Goal: Task Accomplishment & Management: Use online tool/utility

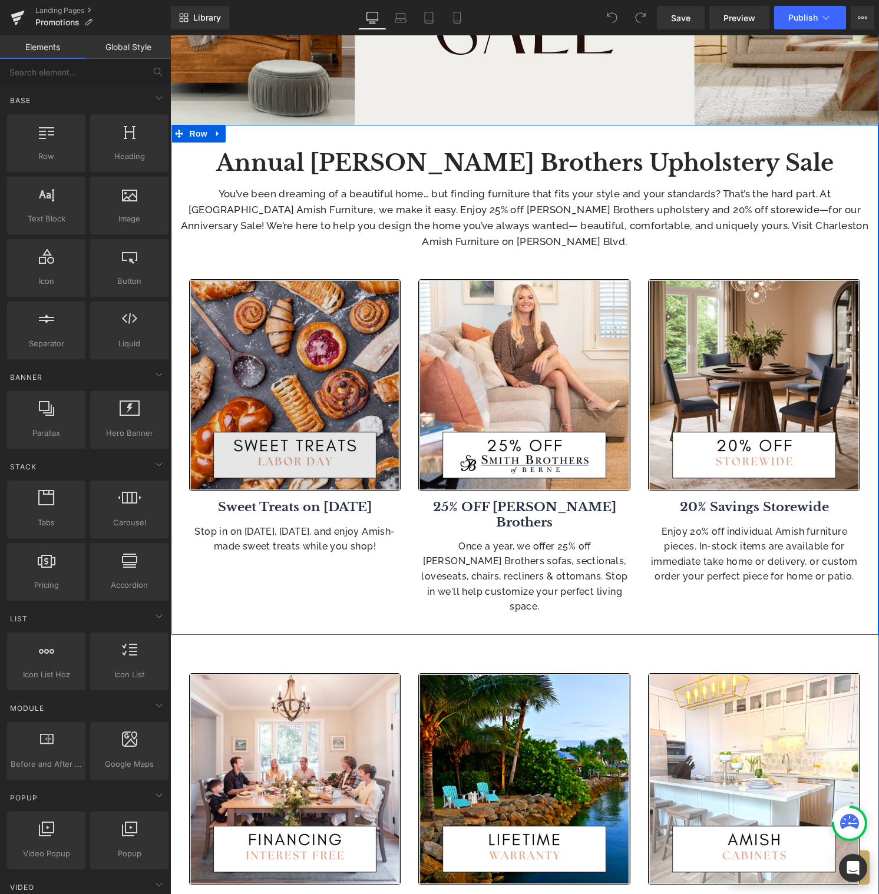
scroll to position [268, 0]
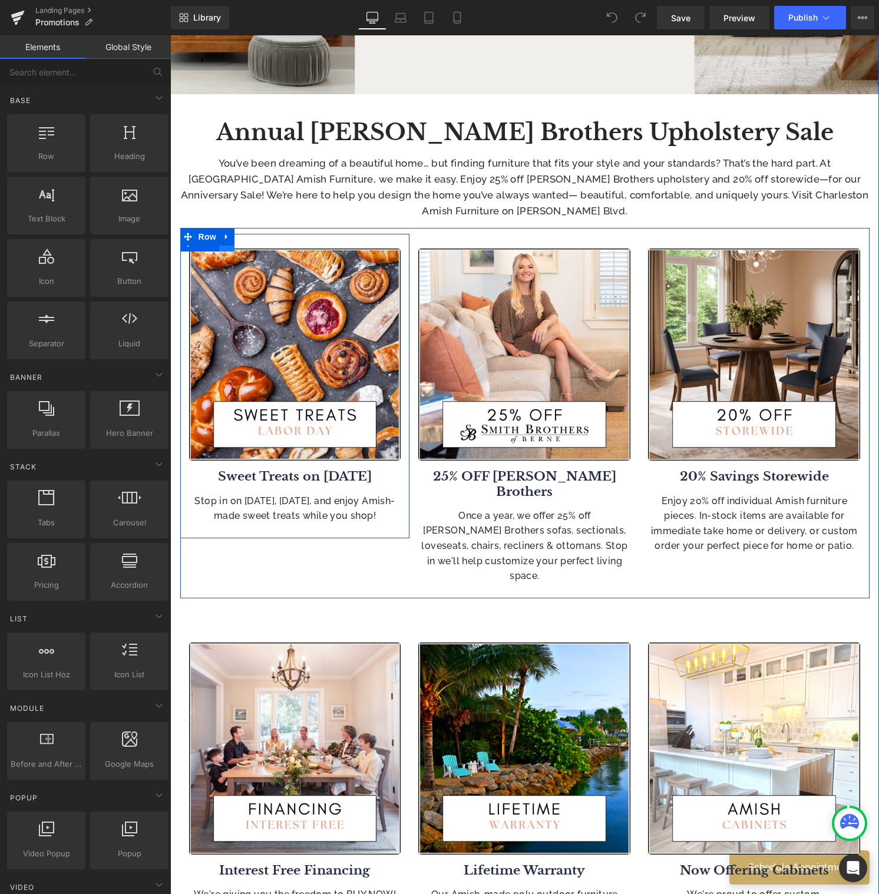
click at [224, 250] on link at bounding box center [226, 243] width 15 height 18
click at [253, 246] on icon at bounding box center [257, 243] width 8 height 8
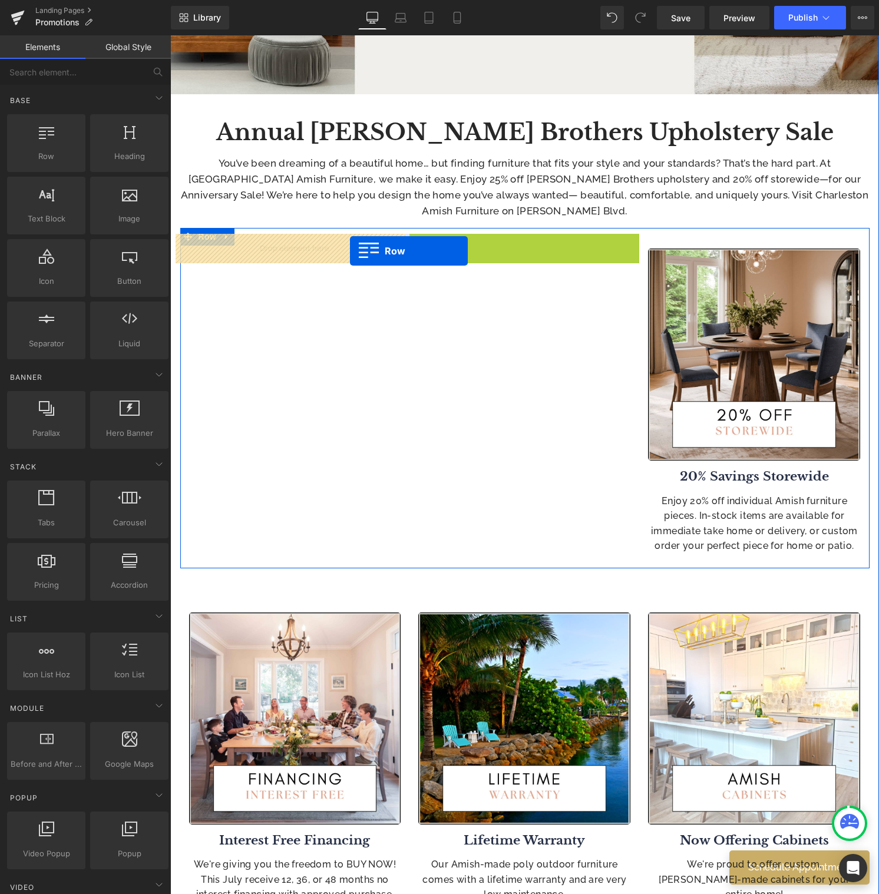
drag, startPoint x: 411, startPoint y: 247, endPoint x: 349, endPoint y: 251, distance: 62.0
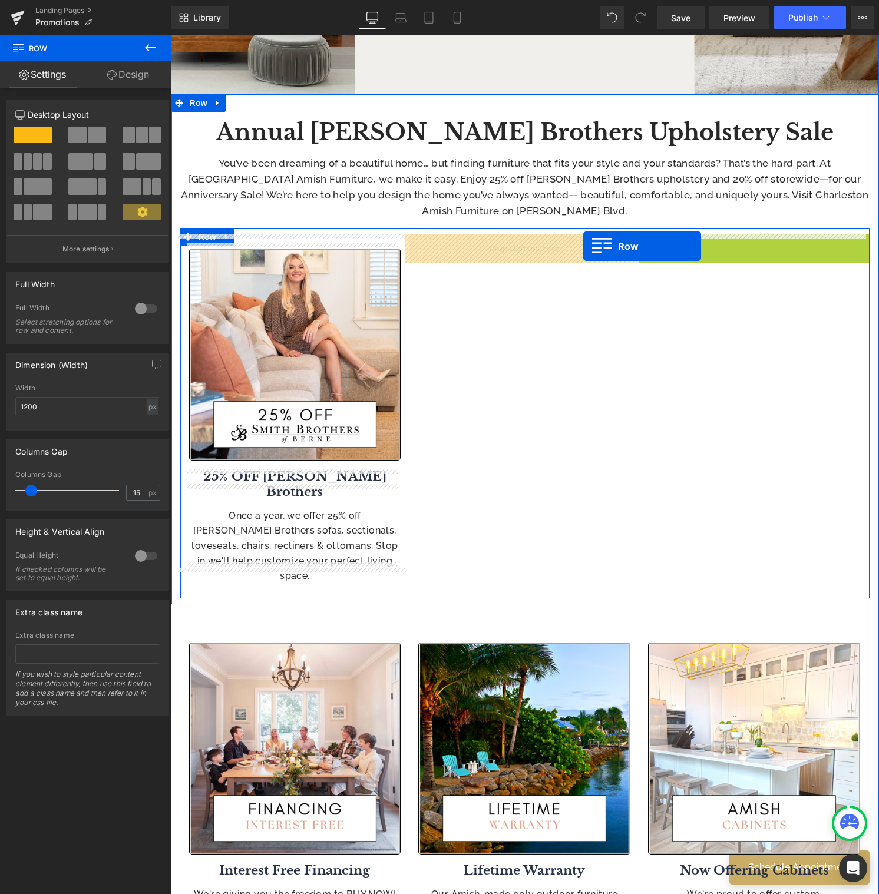
drag, startPoint x: 637, startPoint y: 244, endPoint x: 570, endPoint y: 249, distance: 67.3
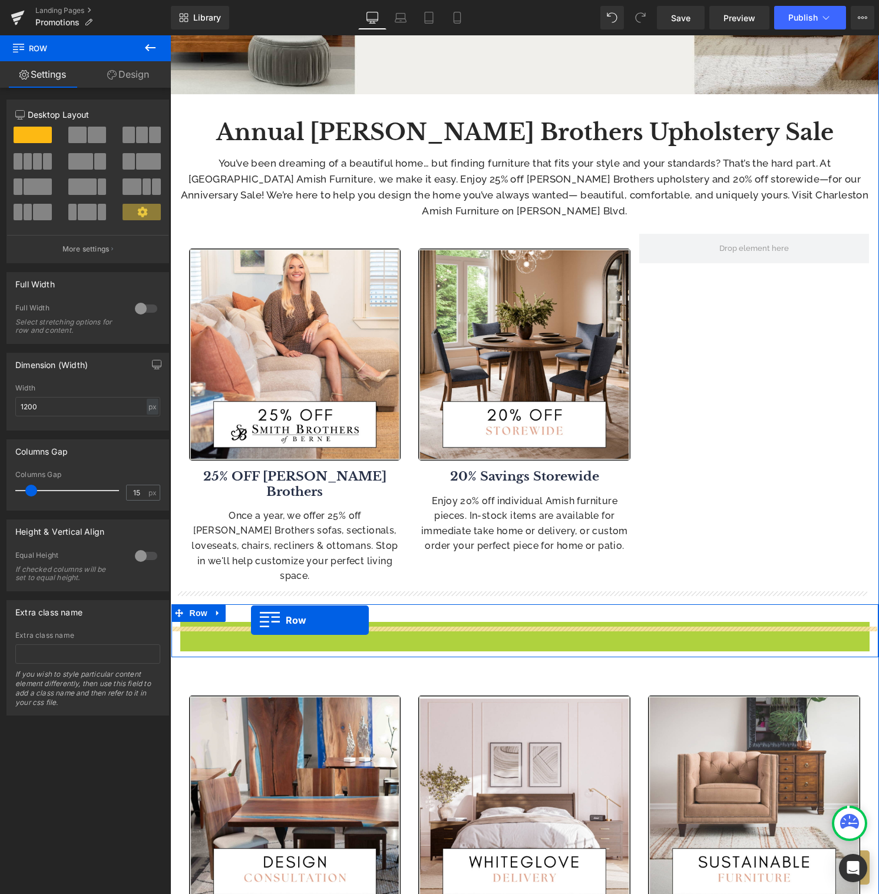
drag, startPoint x: 180, startPoint y: 605, endPoint x: 251, endPoint y: 620, distance: 72.8
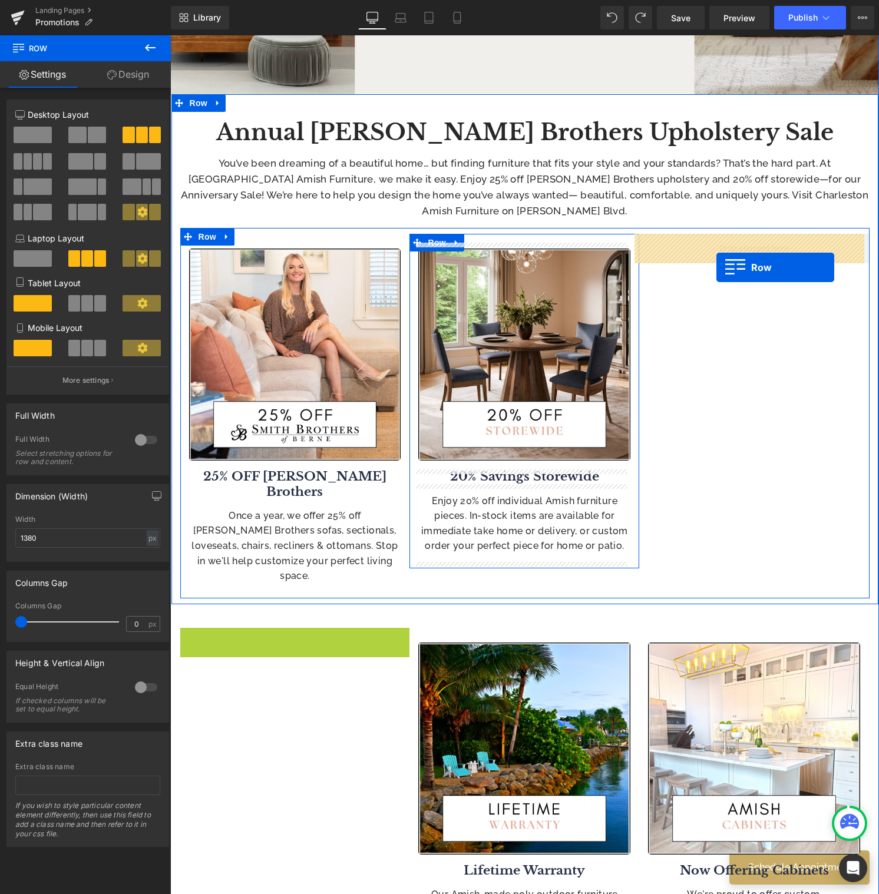
drag, startPoint x: 182, startPoint y: 613, endPoint x: 723, endPoint y: 266, distance: 643.2
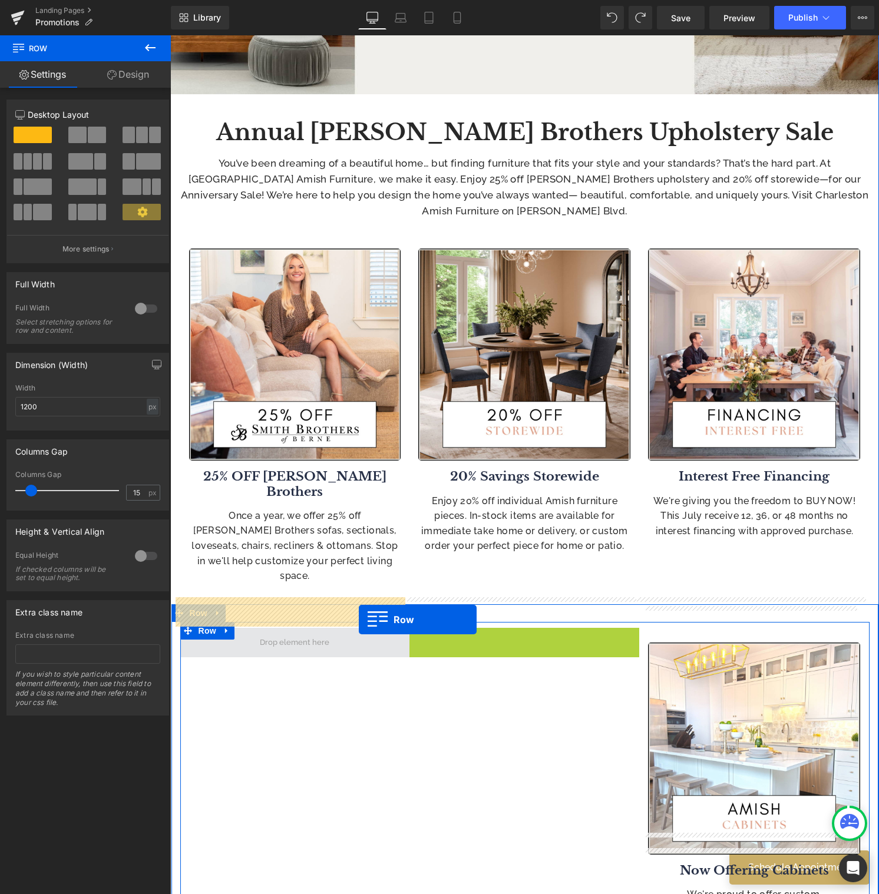
drag, startPoint x: 407, startPoint y: 613, endPoint x: 359, endPoint y: 620, distance: 48.7
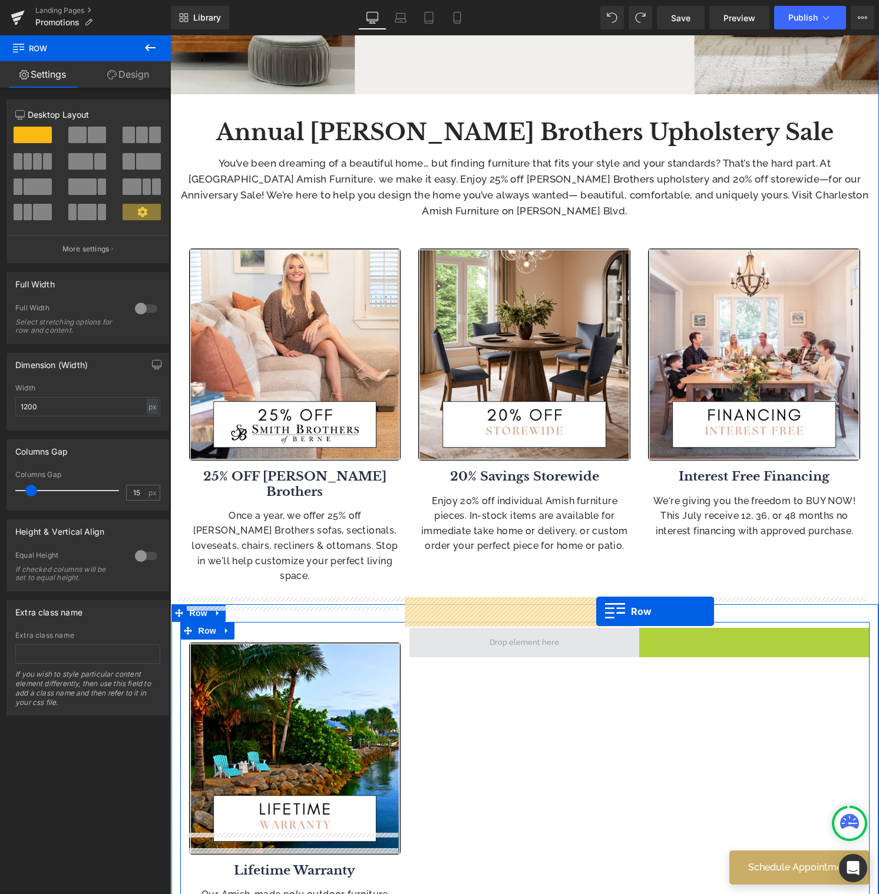
drag, startPoint x: 636, startPoint y: 608, endPoint x: 591, endPoint y: 612, distance: 45.5
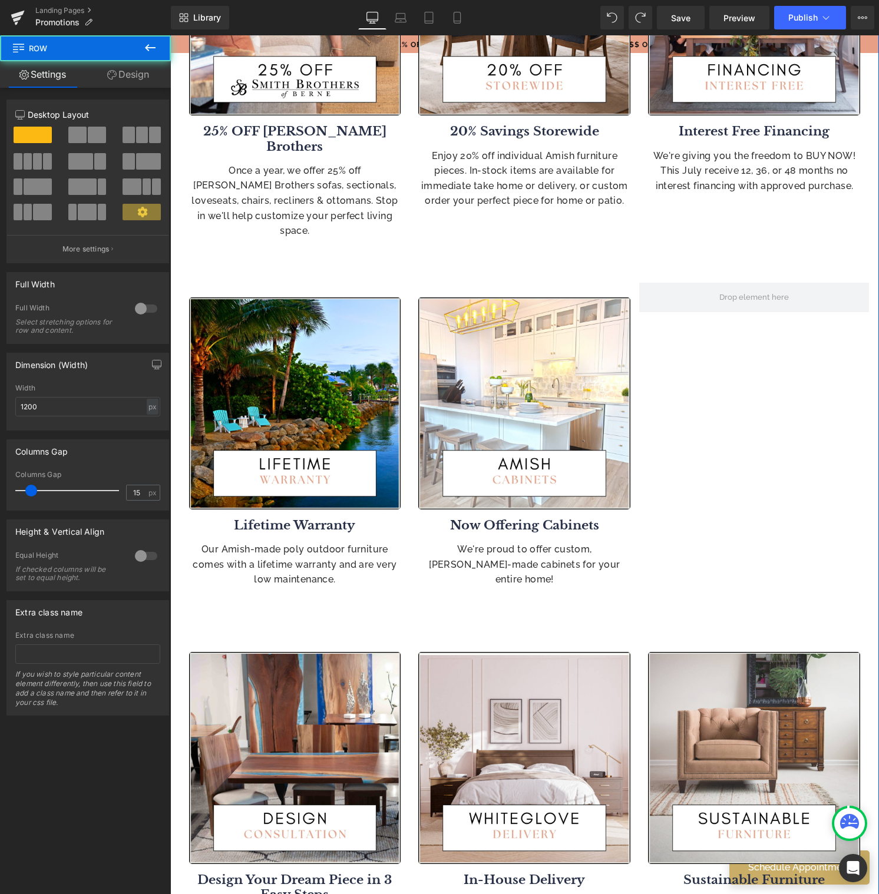
scroll to position [622, 0]
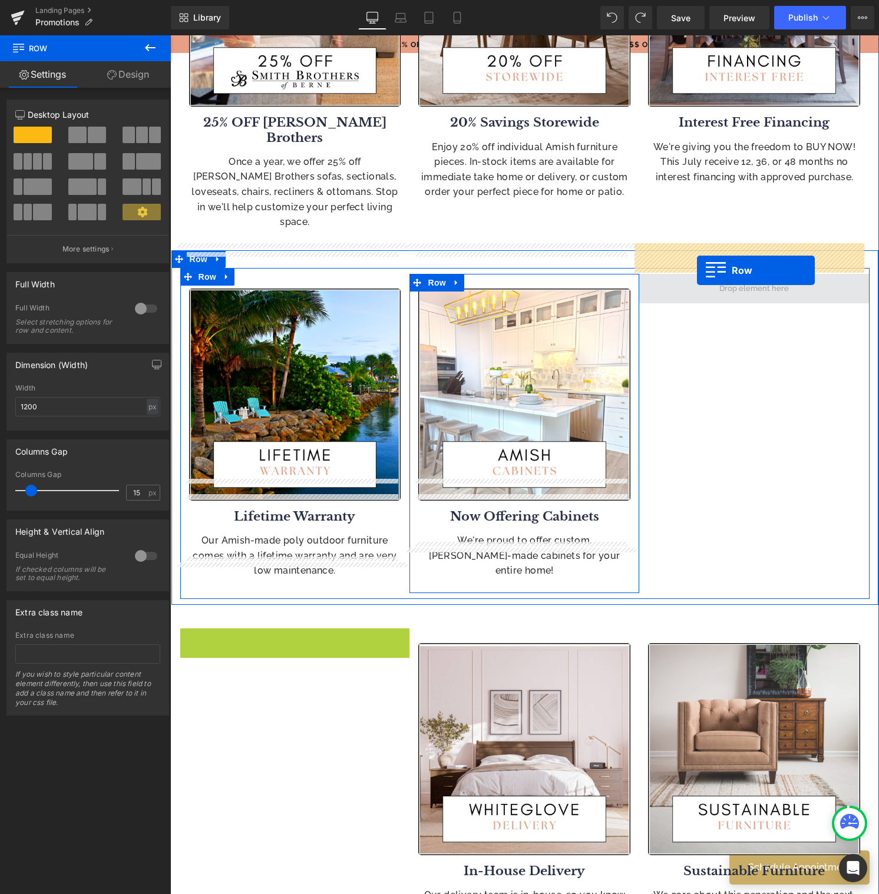
drag, startPoint x: 180, startPoint y: 613, endPoint x: 697, endPoint y: 270, distance: 620.4
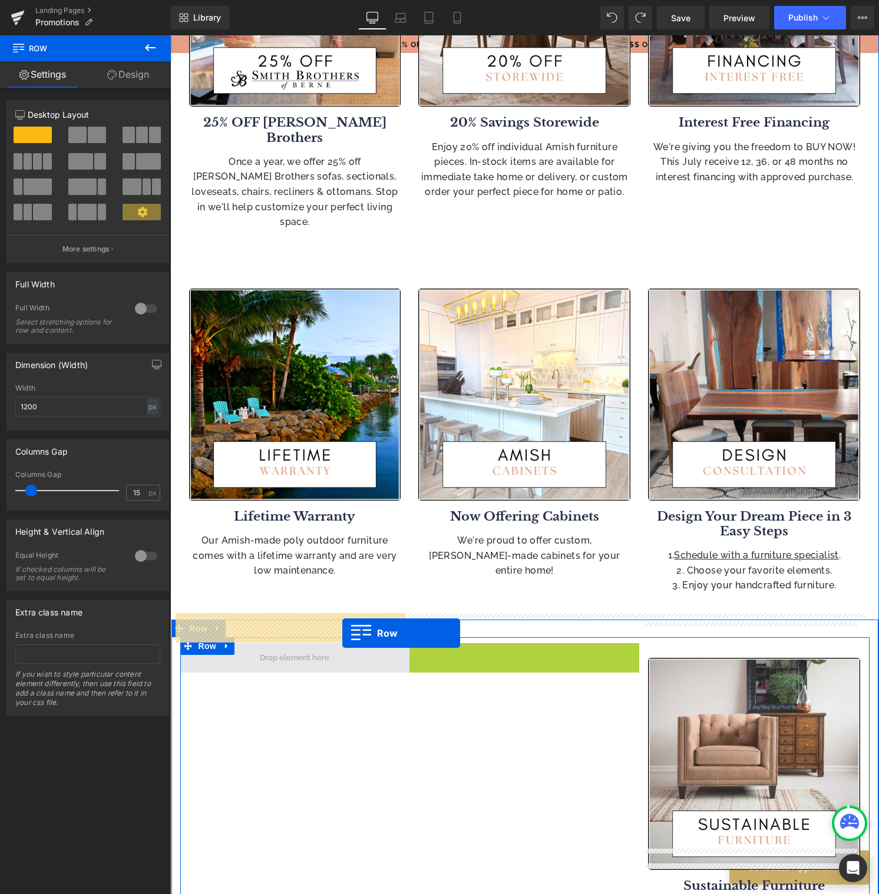
drag, startPoint x: 409, startPoint y: 628, endPoint x: 342, endPoint y: 633, distance: 66.8
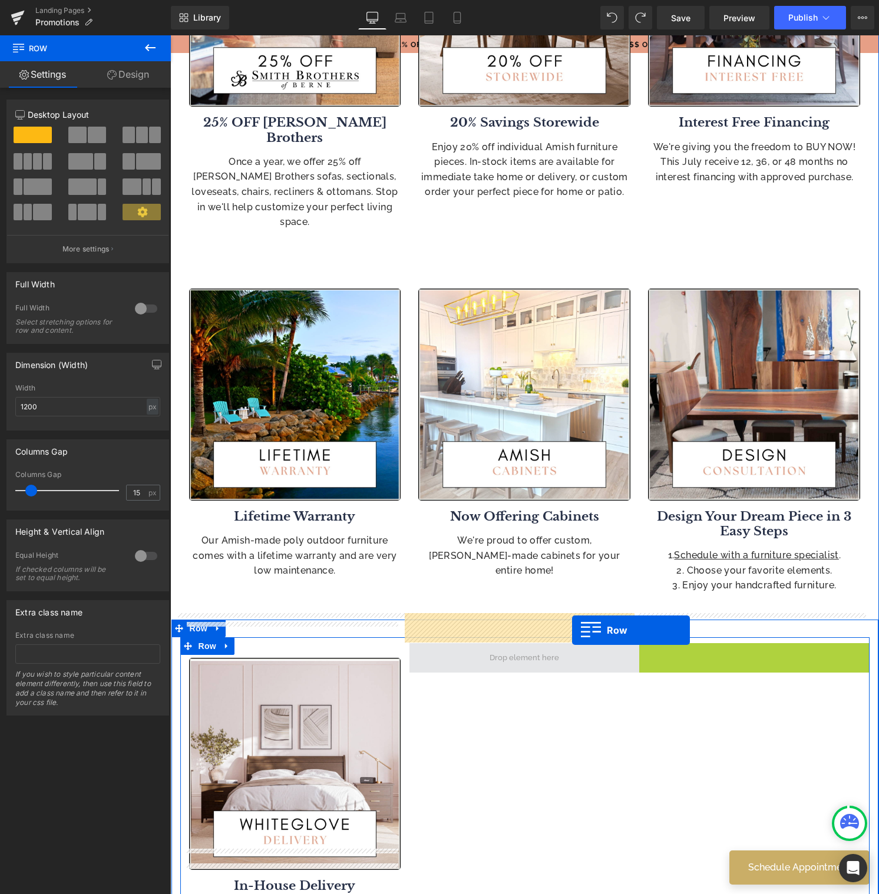
drag, startPoint x: 638, startPoint y: 627, endPoint x: 572, endPoint y: 630, distance: 66.6
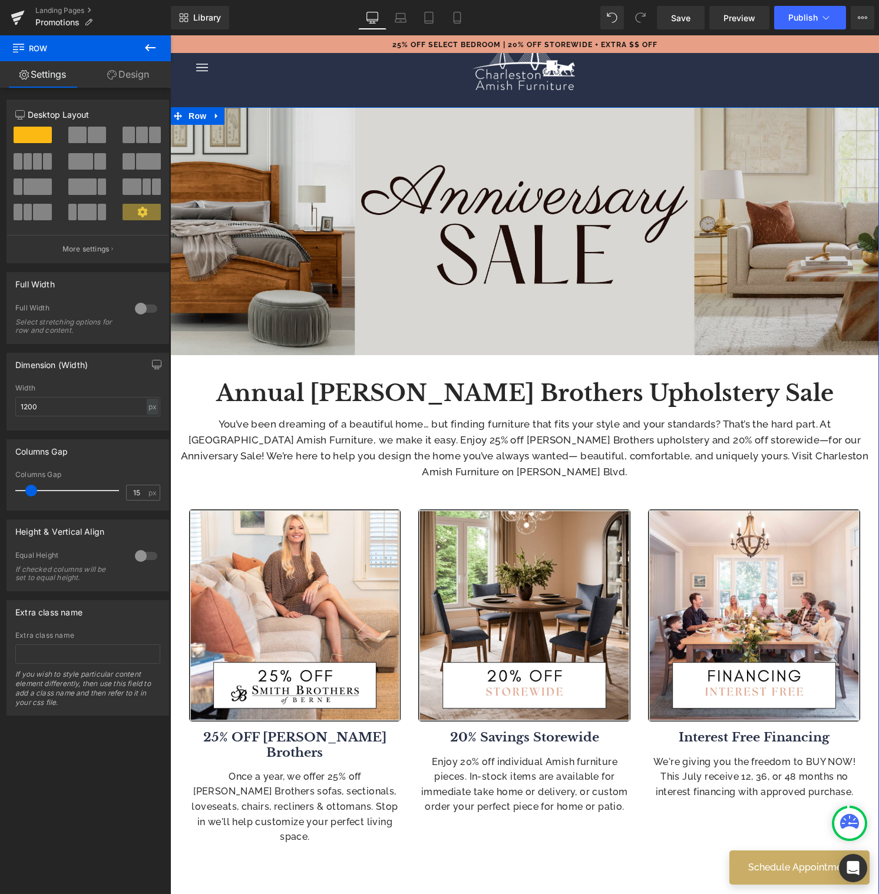
scroll to position [0, 0]
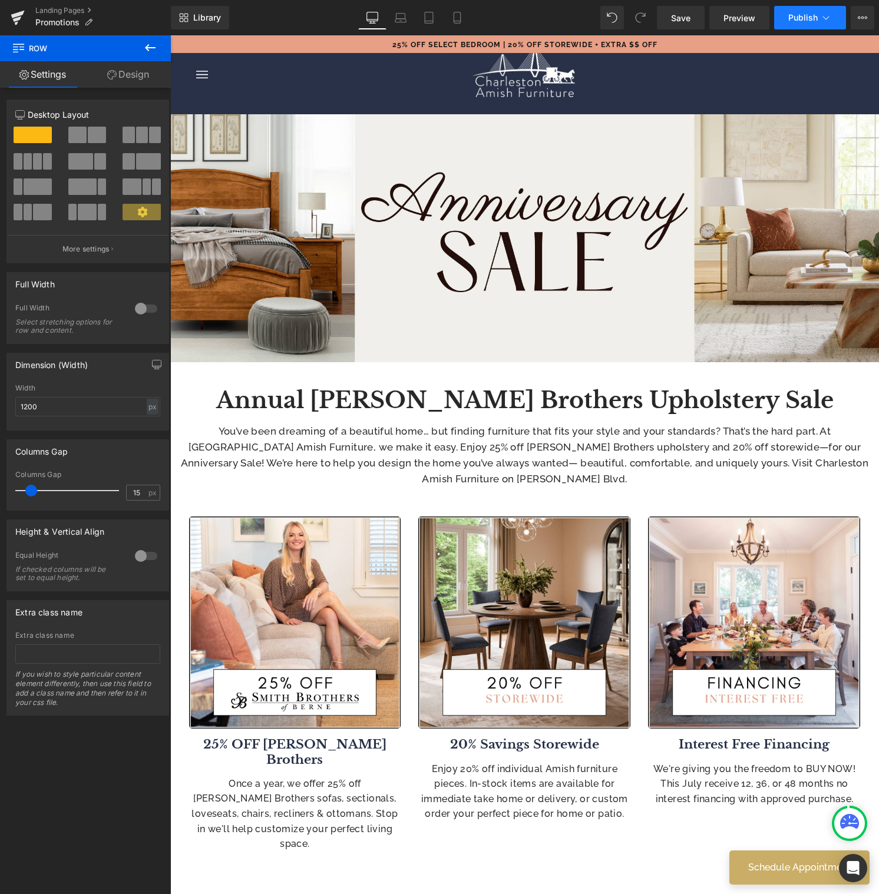
click at [796, 22] on button "Publish" at bounding box center [810, 18] width 72 height 24
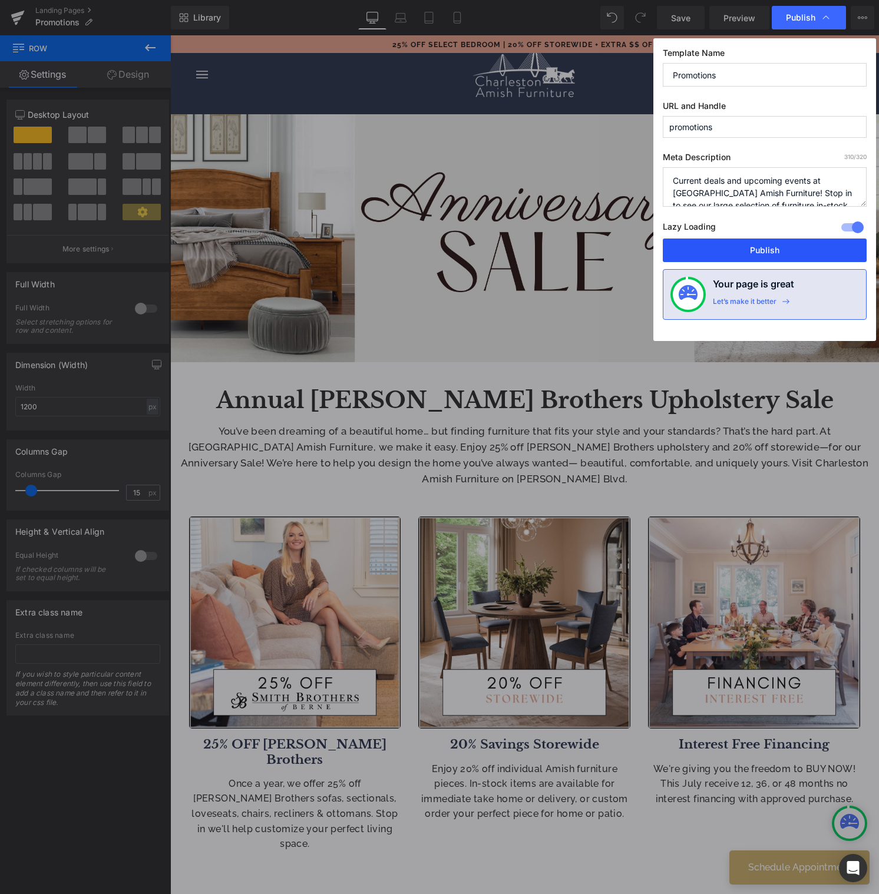
click at [760, 251] on button "Publish" at bounding box center [765, 251] width 204 height 24
